Goal: Browse casually

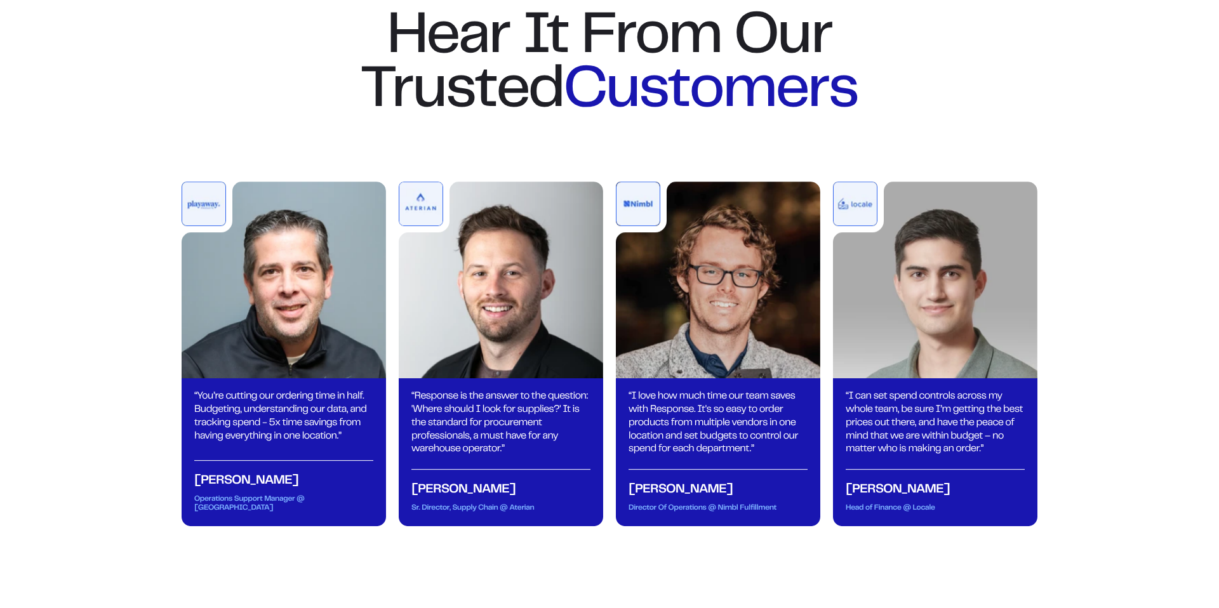
scroll to position [4310, 0]
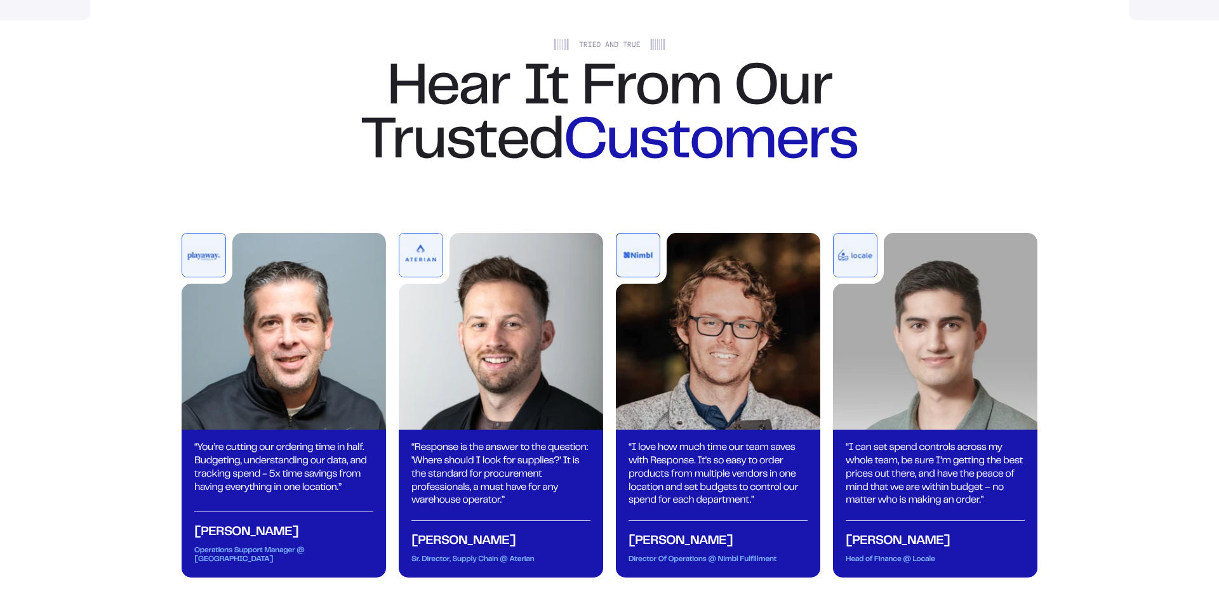
click at [428, 277] on img at bounding box center [420, 255] width 43 height 43
click at [465, 329] on img at bounding box center [501, 331] width 204 height 197
click at [210, 277] on img at bounding box center [203, 255] width 43 height 43
click at [248, 495] on div "“ You’re cutting our ordering time in half. Budgeting, understanding our data, …" at bounding box center [283, 468] width 179 height 53
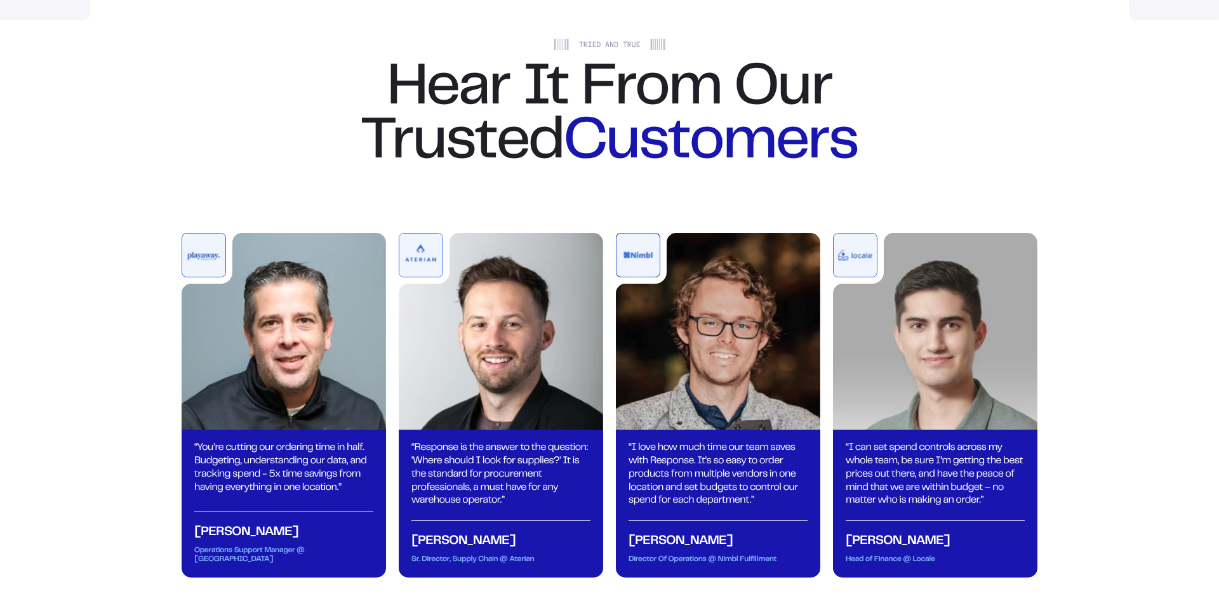
click at [220, 543] on div "“ You’re cutting our ordering time in half. Budgeting, understanding our data, …" at bounding box center [284, 503] width 204 height 148
click at [314, 540] on div "[PERSON_NAME]" at bounding box center [283, 526] width 179 height 29
click at [490, 549] on div "[PERSON_NAME]" at bounding box center [500, 535] width 179 height 29
click at [449, 577] on div "“ Response is the answer to the question: 'Where should I look for supplies?' I…" at bounding box center [501, 503] width 204 height 148
click at [522, 564] on div "Sr. Director, Supply Chain @ Aterian" at bounding box center [500, 560] width 179 height 9
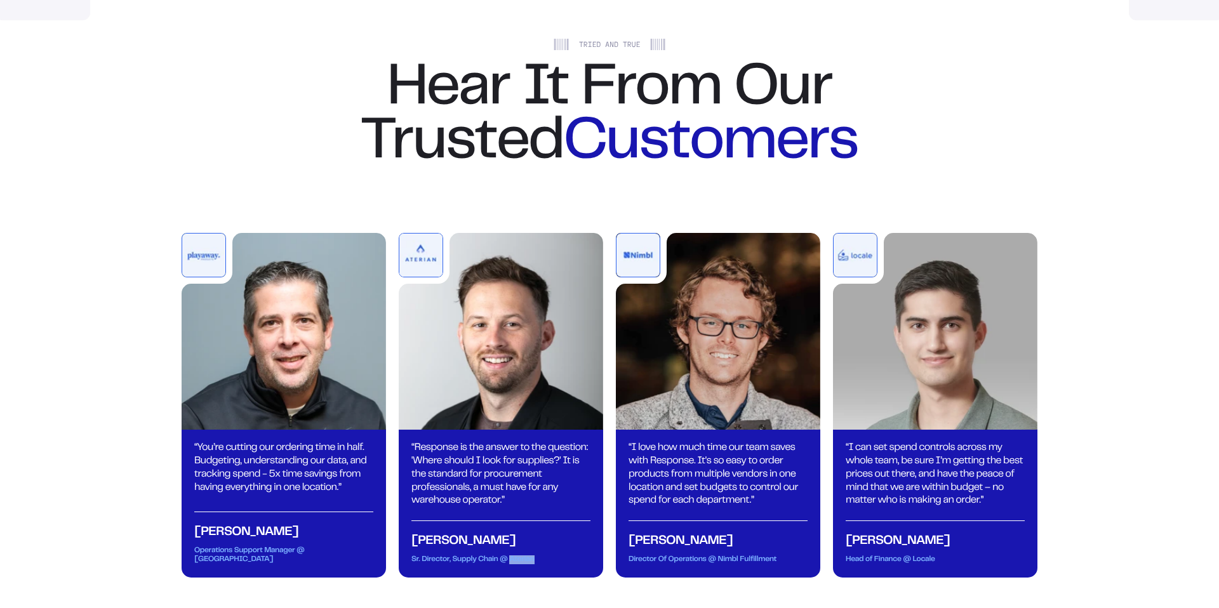
click at [521, 564] on div "Sr. Director, Supply Chain @ Aterian" at bounding box center [500, 560] width 179 height 9
click at [521, 577] on div "“ Response is the answer to the question: 'Where should I look for supplies?' I…" at bounding box center [501, 503] width 204 height 148
